Goal: Task Accomplishment & Management: Use online tool/utility

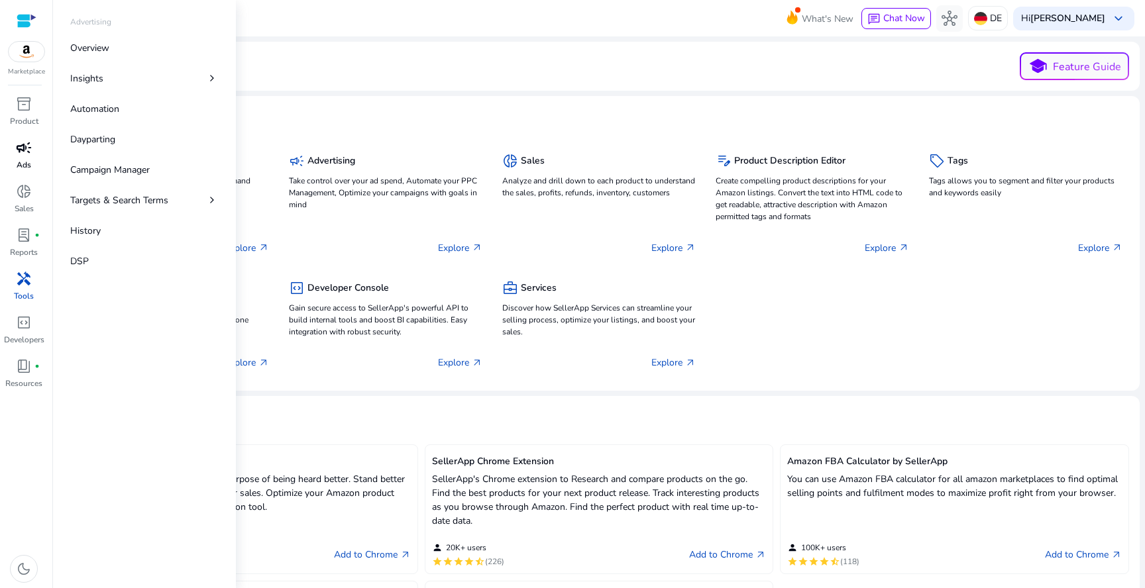
click at [28, 156] on span "campaign" at bounding box center [24, 148] width 16 height 16
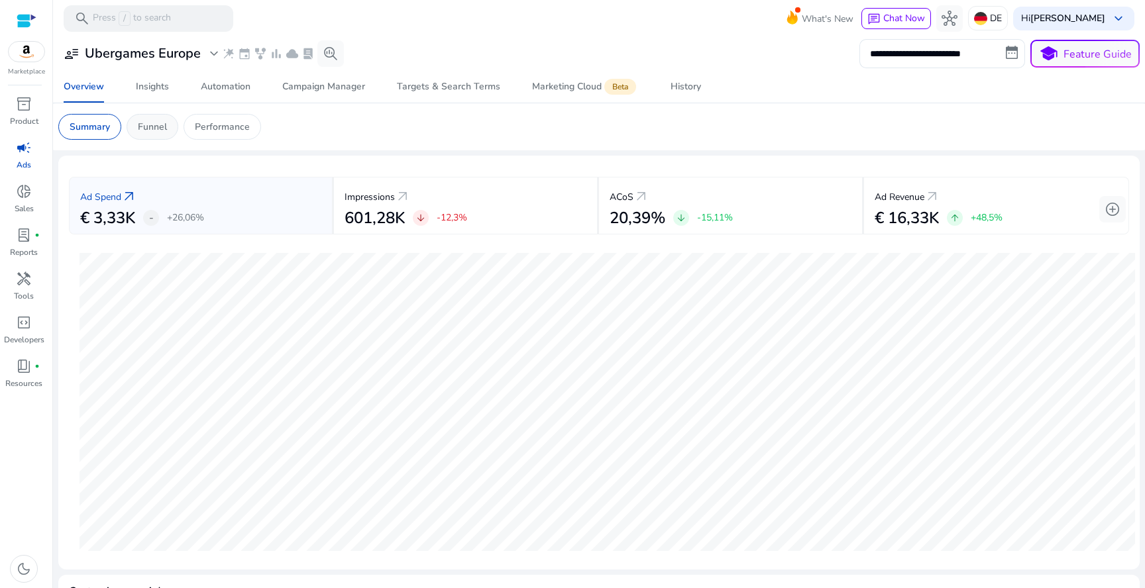
click at [152, 129] on p "Funnel" at bounding box center [152, 127] width 29 height 14
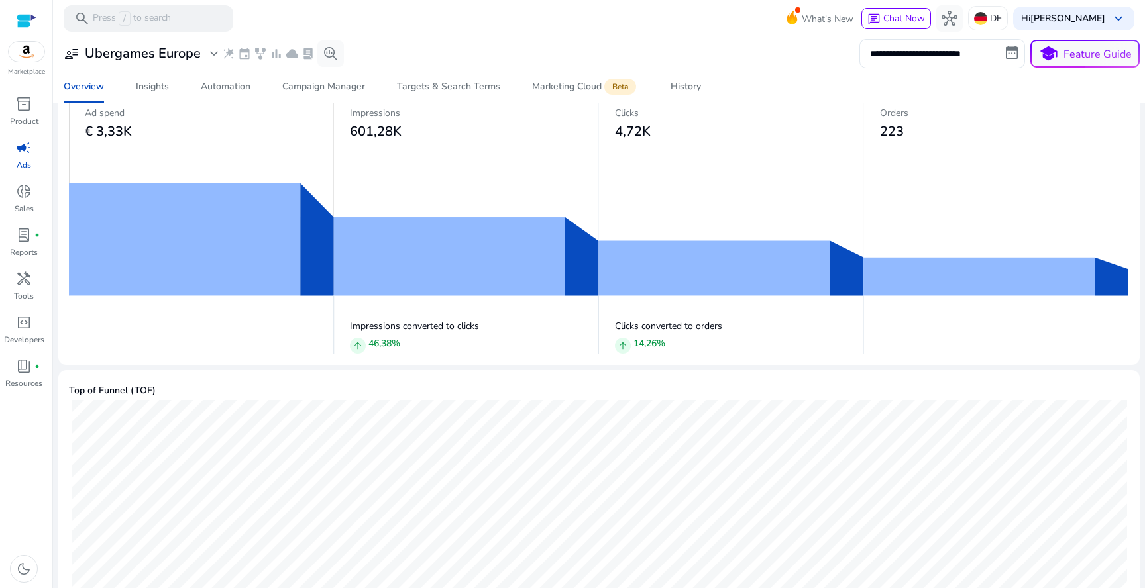
scroll to position [86, 0]
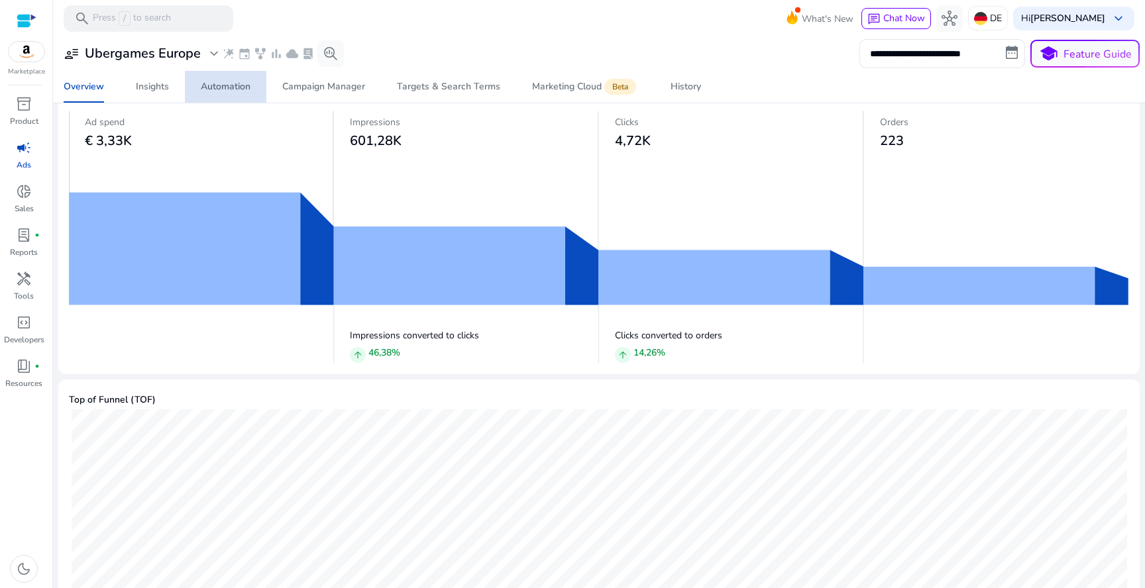
click at [203, 91] on div "Automation" at bounding box center [226, 86] width 50 height 9
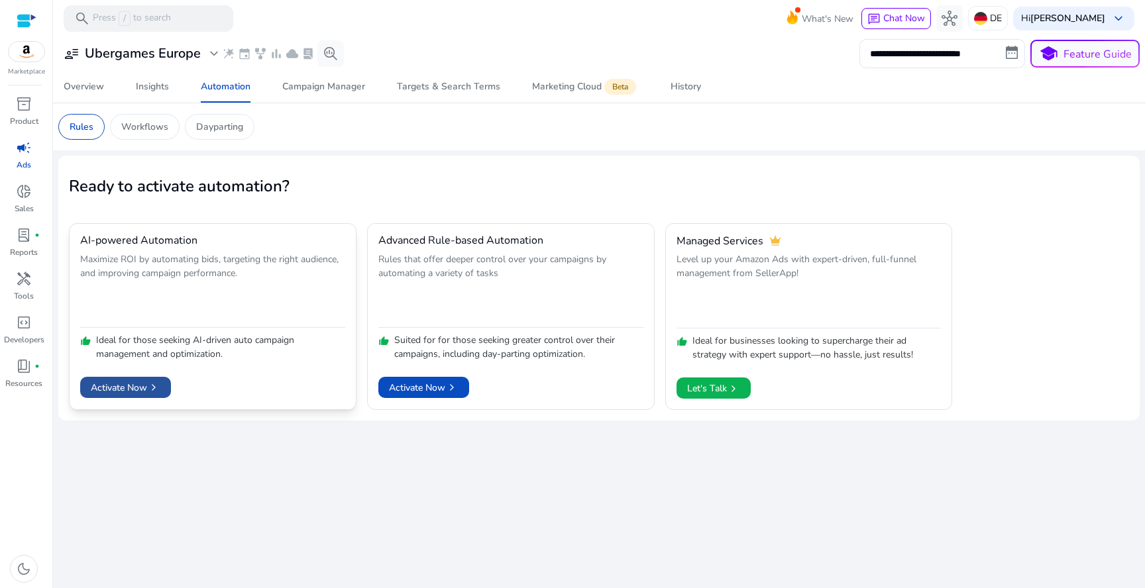
click at [157, 393] on span "chevron_right" at bounding box center [153, 387] width 13 height 13
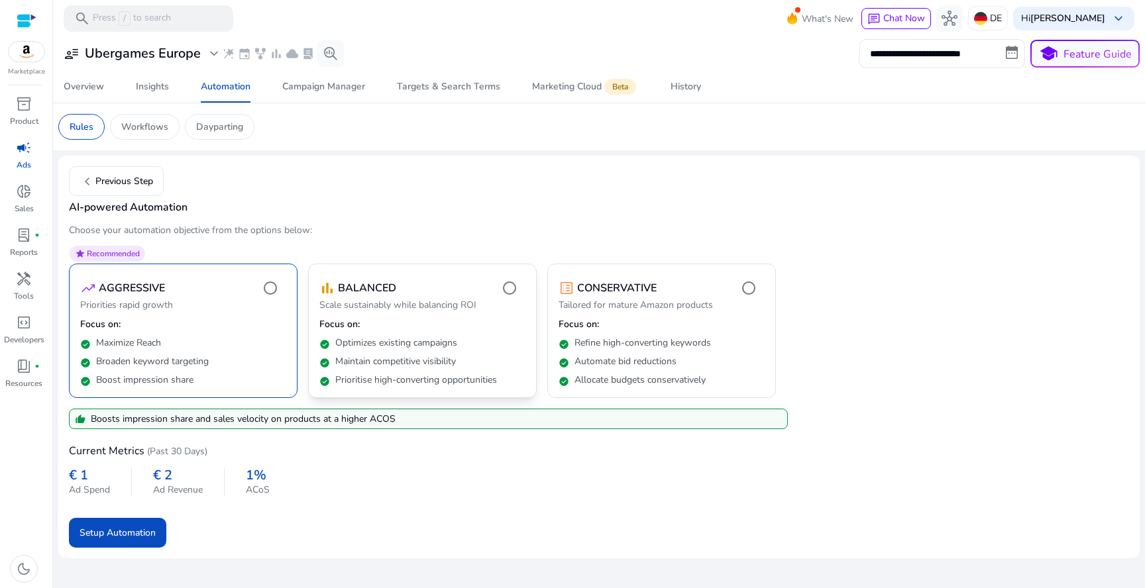
click at [453, 307] on p "Scale sustainably while balancing ROI" at bounding box center [422, 307] width 206 height 16
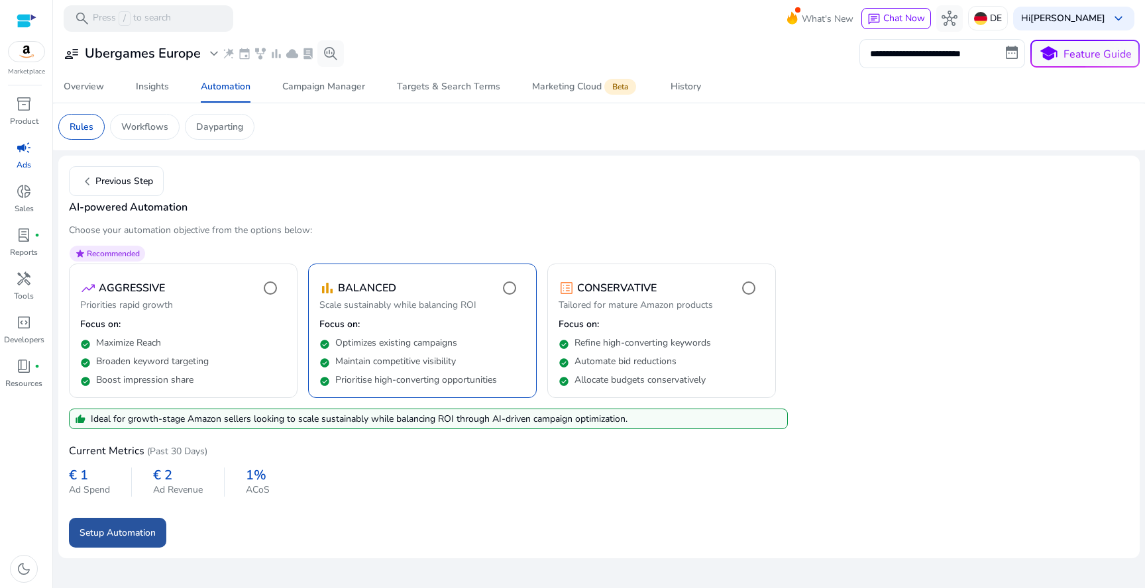
click at [144, 533] on span "Setup Automation" at bounding box center [118, 533] width 76 height 14
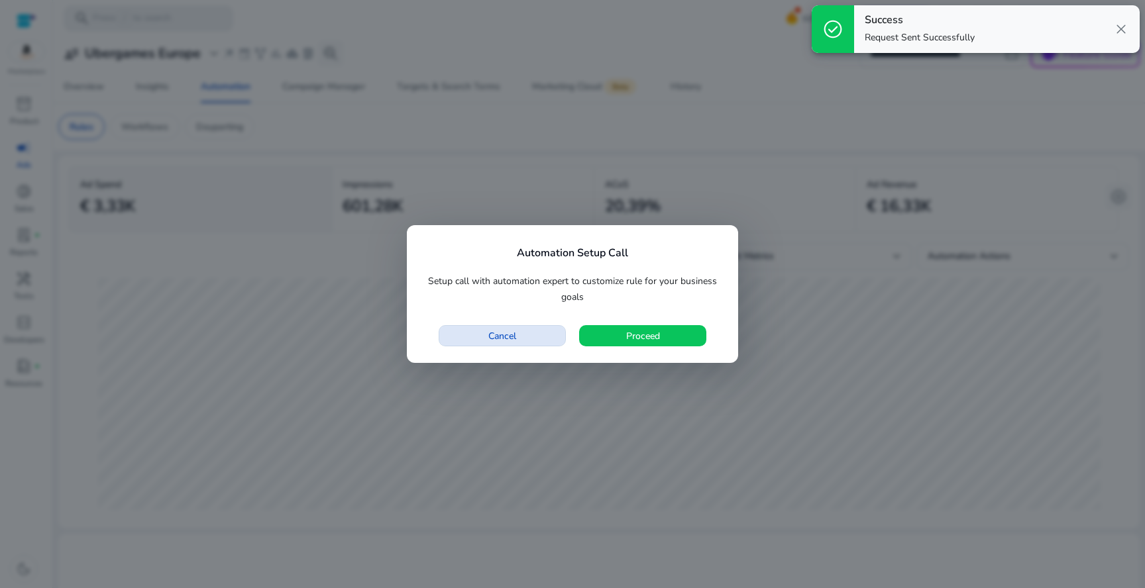
click at [548, 342] on span "button" at bounding box center [502, 336] width 126 height 32
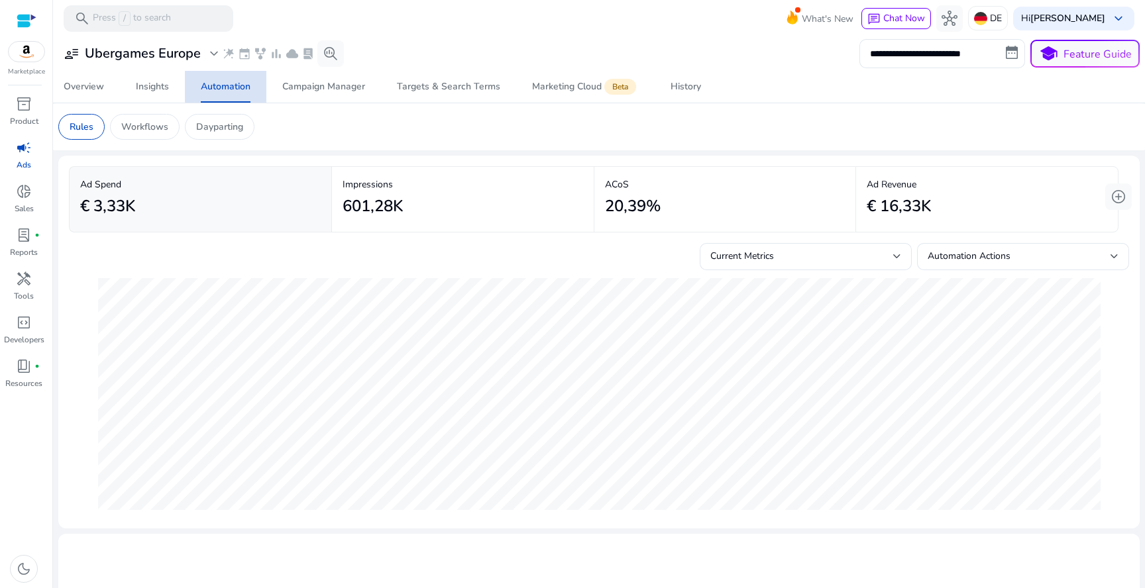
click at [231, 84] on div "Automation" at bounding box center [226, 86] width 50 height 9
click at [23, 154] on span "campaign" at bounding box center [24, 148] width 16 height 16
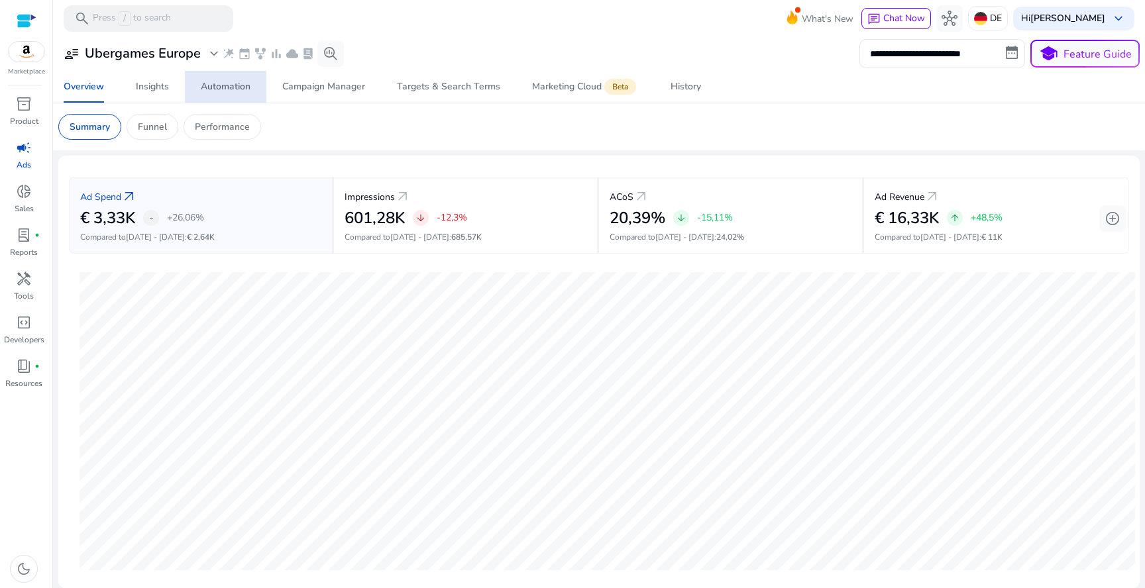
click at [225, 86] on div "Automation" at bounding box center [226, 86] width 50 height 9
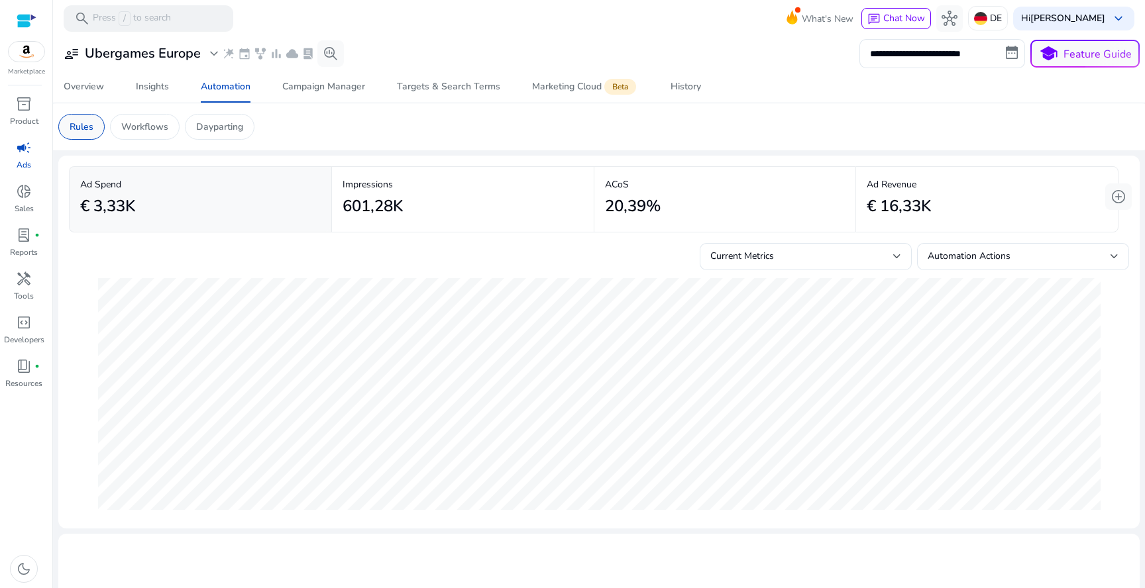
click at [91, 133] on p "Rules" at bounding box center [82, 127] width 24 height 14
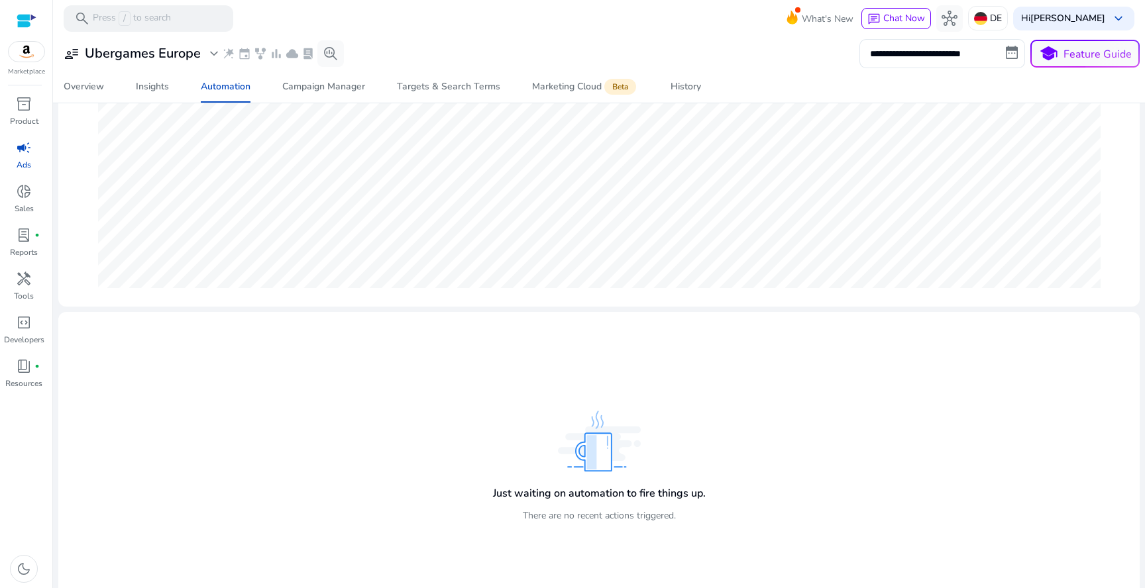
scroll to position [237, 0]
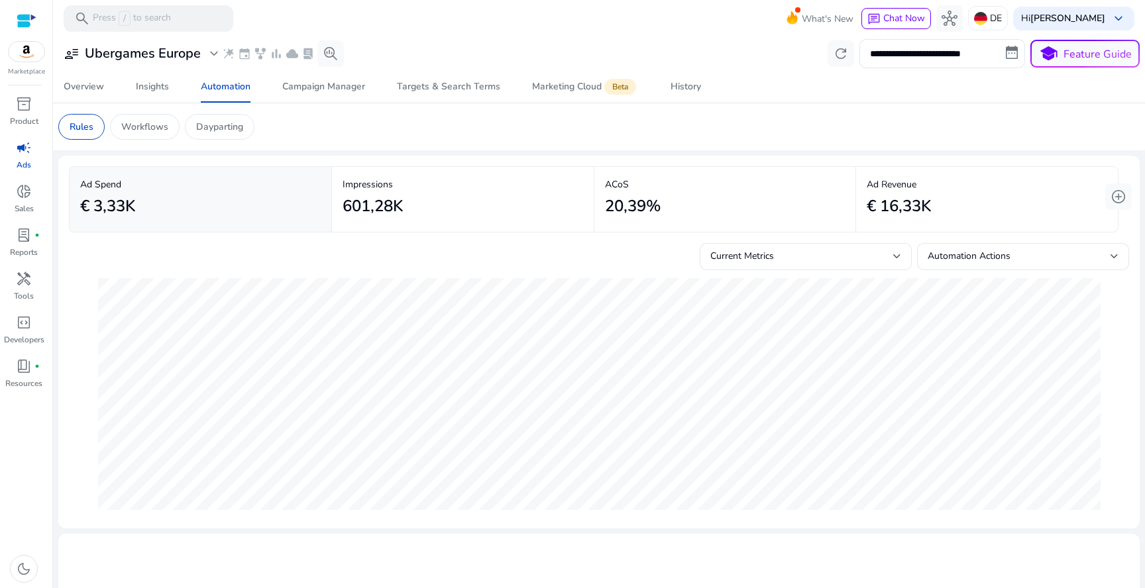
scroll to position [237, 0]
